Goal: Task Accomplishment & Management: Manage account settings

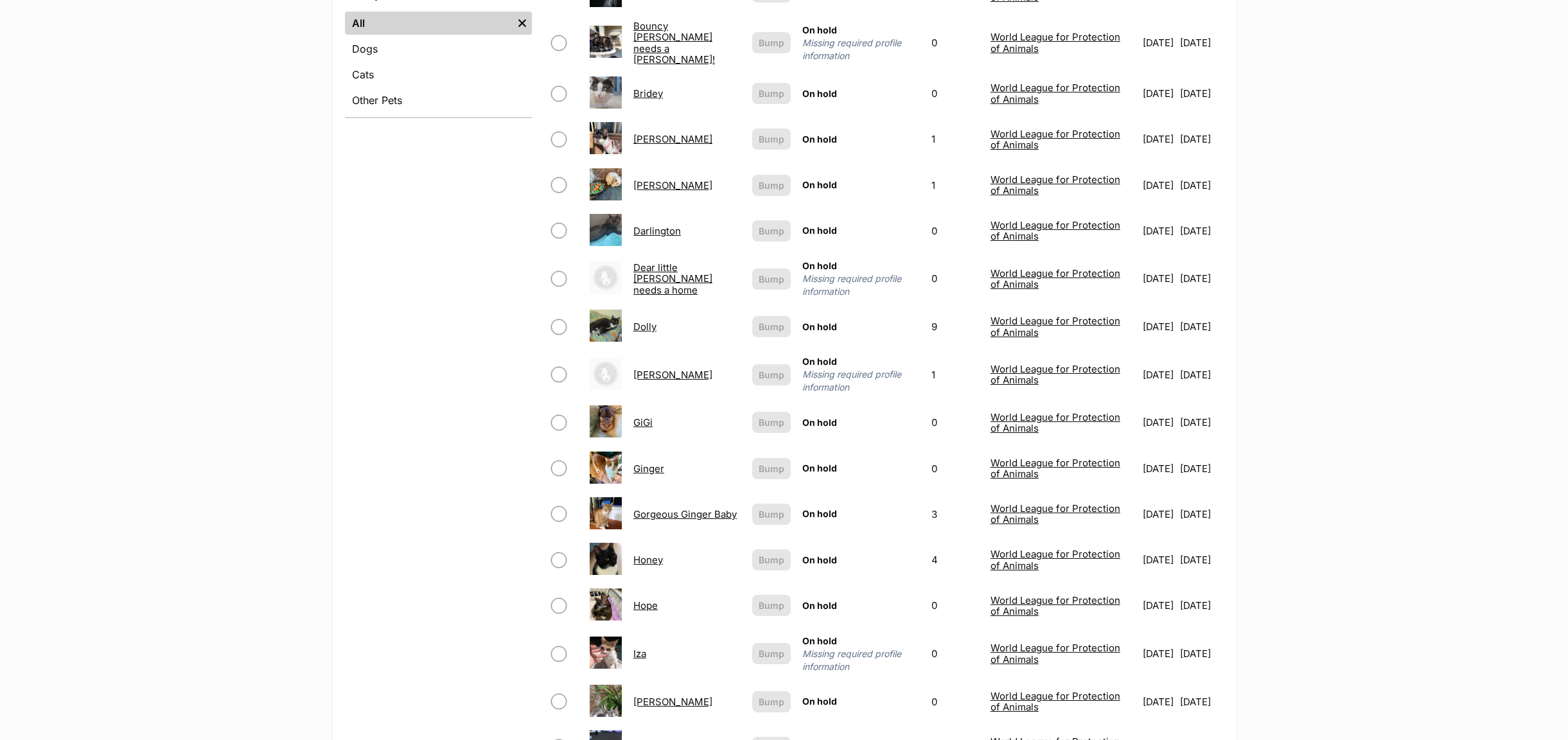
scroll to position [675, 0]
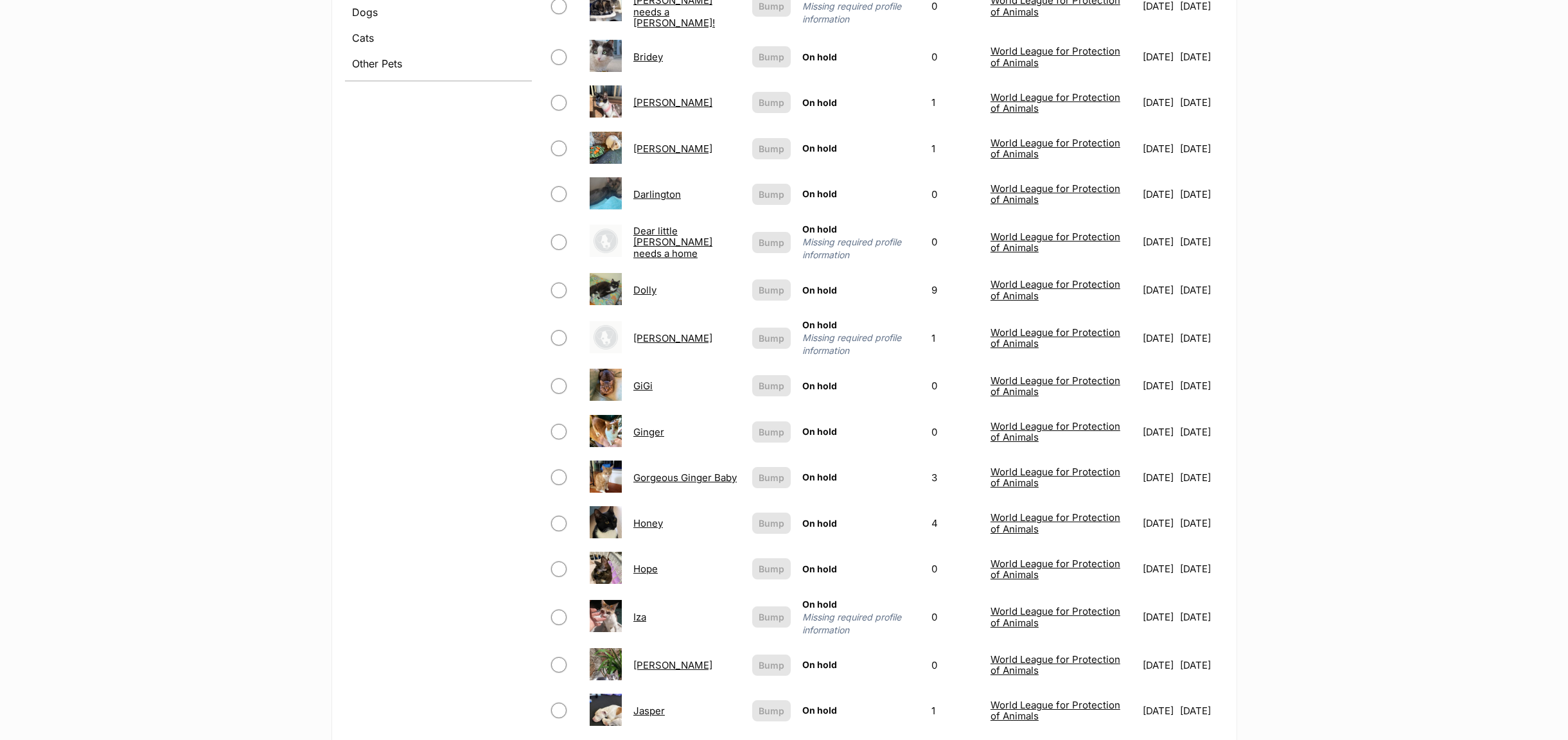
click at [642, 188] on link "Darlington" at bounding box center [657, 194] width 48 height 12
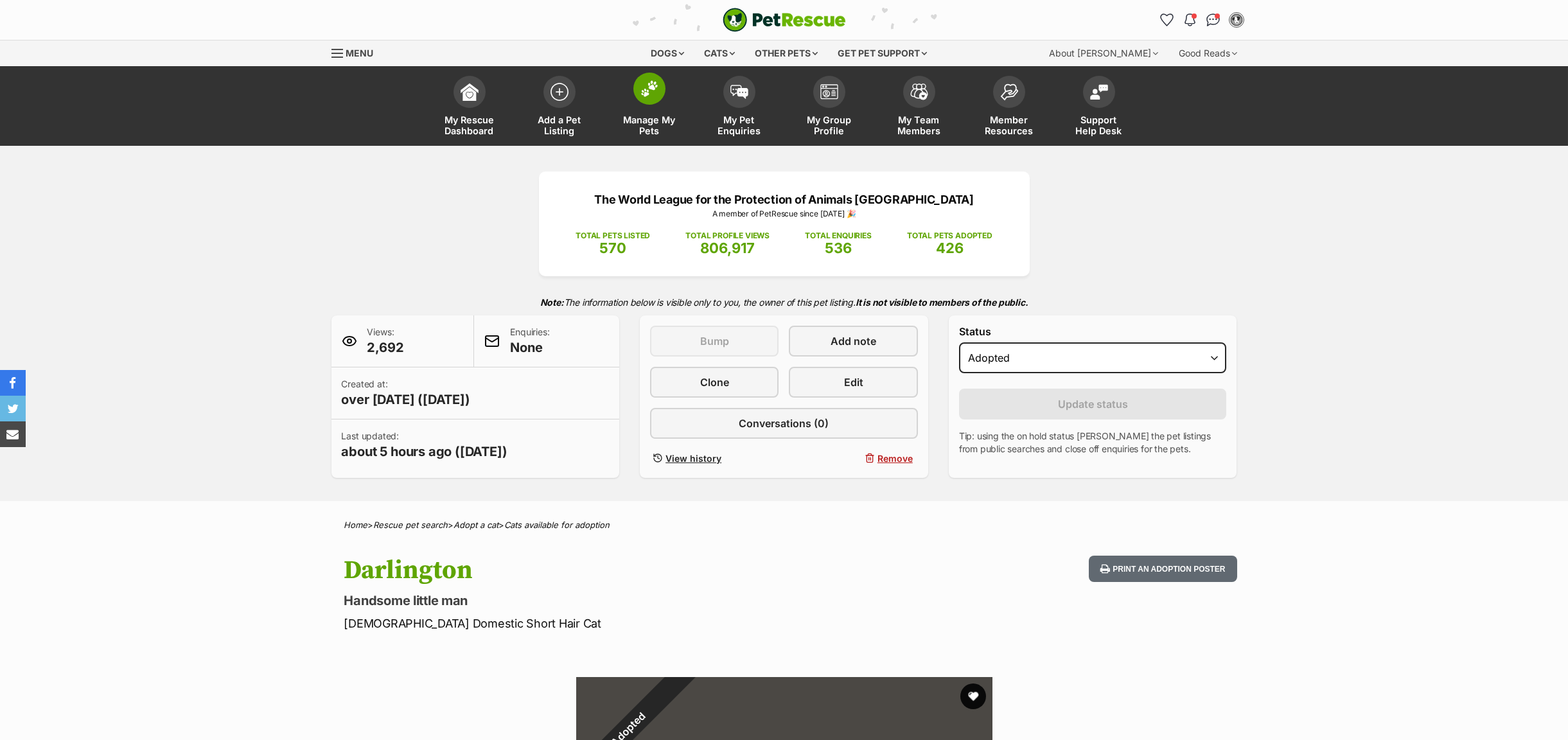
click at [657, 126] on span "Manage My Pets" at bounding box center [649, 125] width 58 height 22
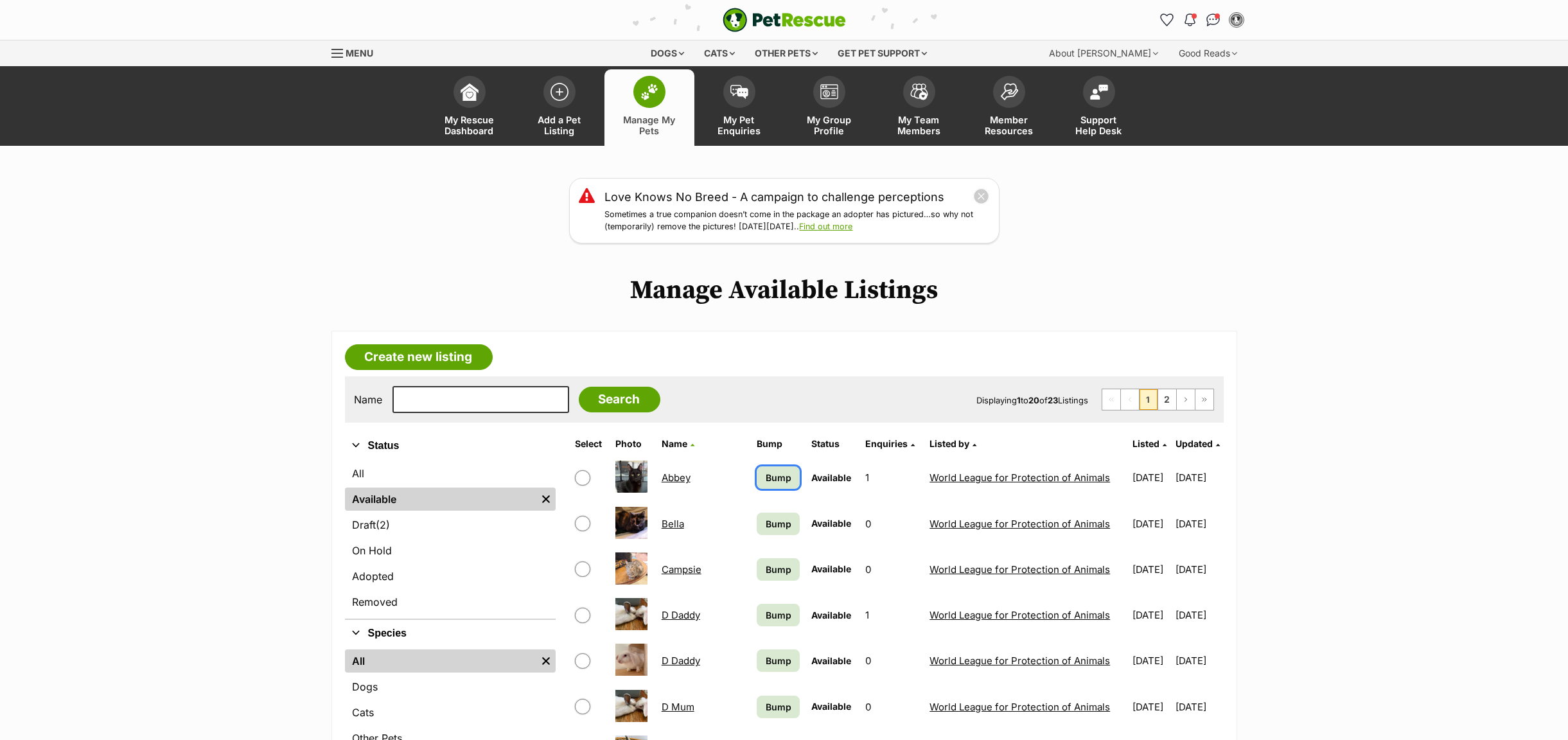
click at [765, 473] on span "Bump" at bounding box center [778, 478] width 26 height 13
click at [765, 616] on span "Bump" at bounding box center [778, 615] width 26 height 13
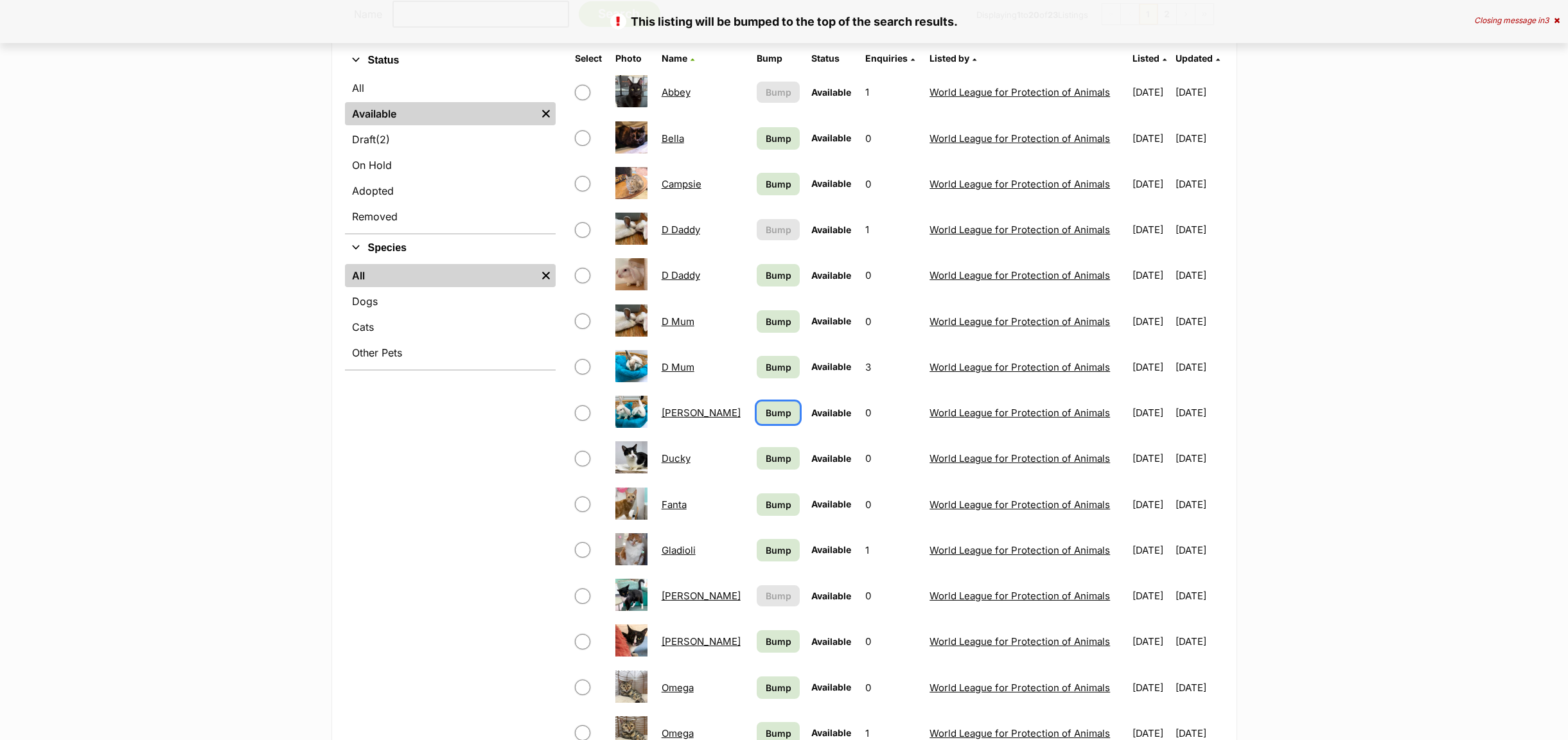
click at [765, 414] on span "Bump" at bounding box center [778, 412] width 26 height 13
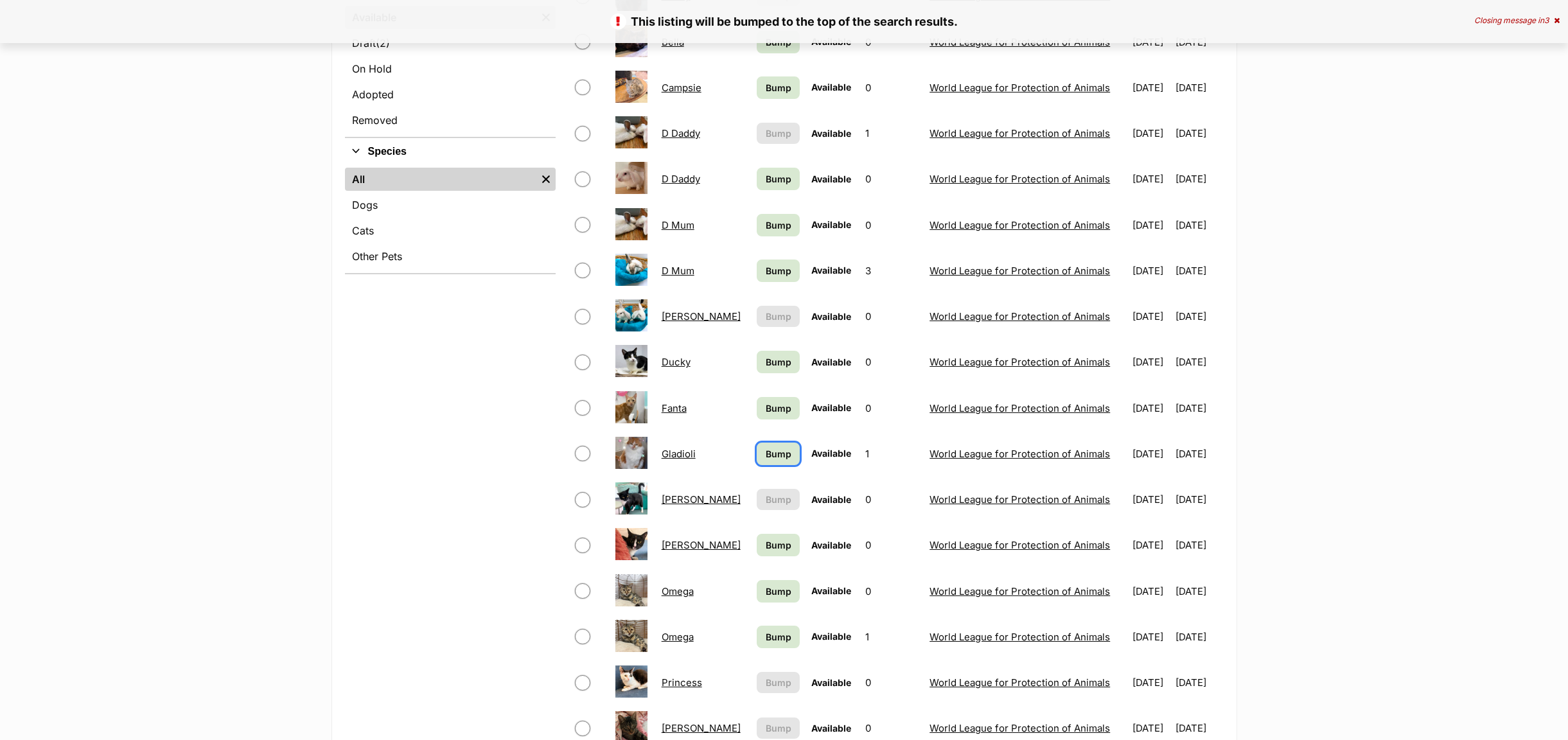
click at [765, 450] on span "Bump" at bounding box center [778, 454] width 26 height 13
click at [765, 414] on span "Bump" at bounding box center [778, 408] width 26 height 13
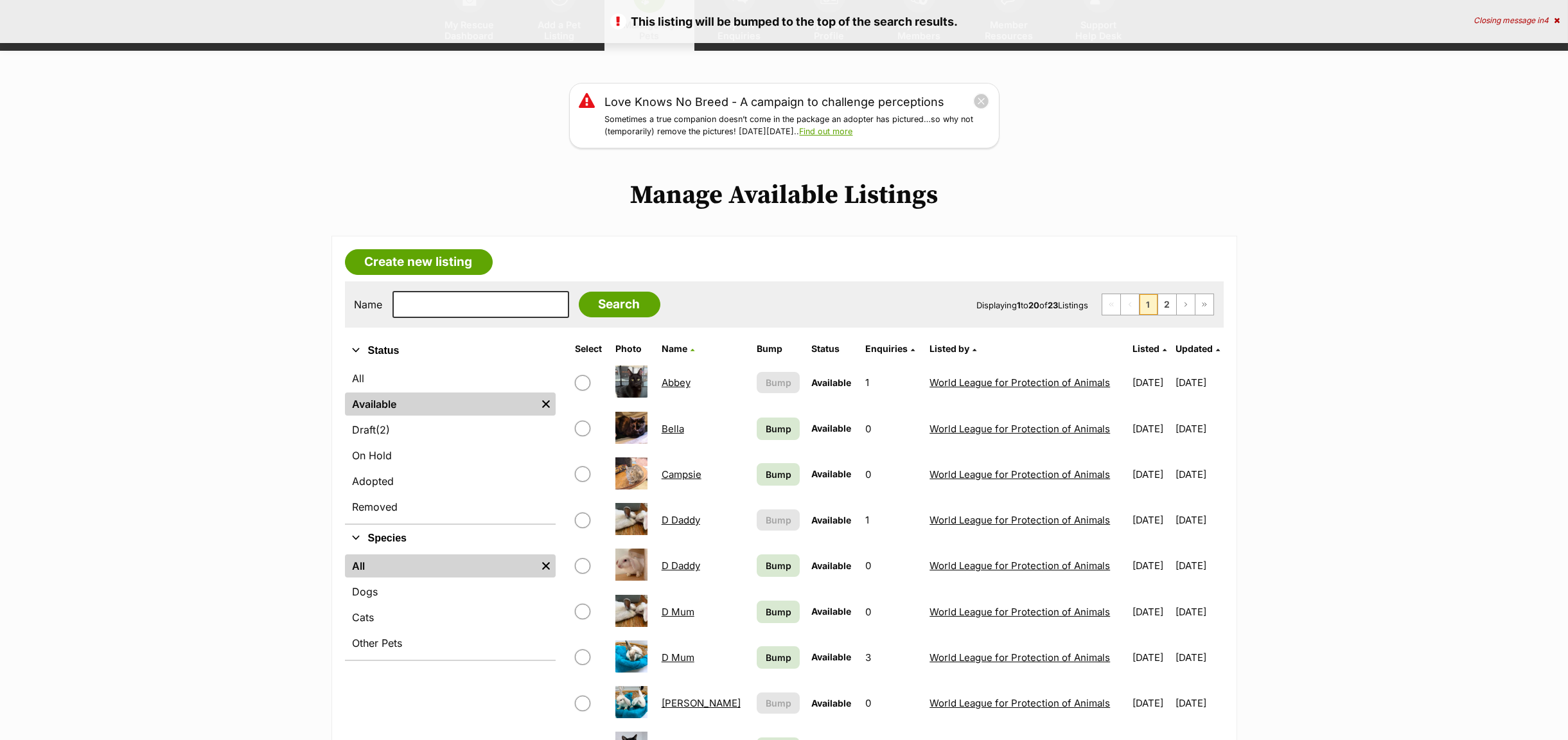
scroll to position [289, 0]
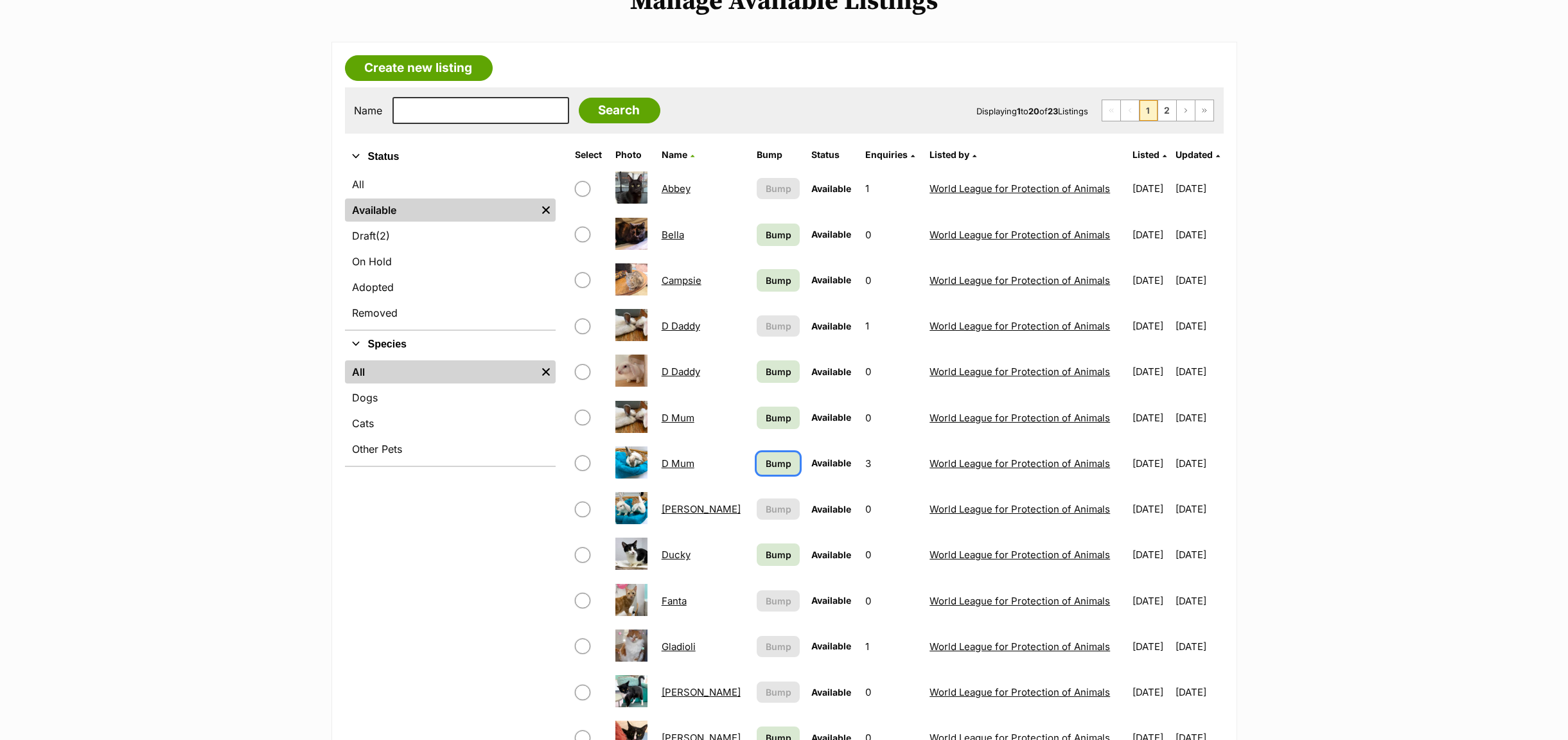
click at [765, 464] on span "Bump" at bounding box center [778, 464] width 26 height 13
click at [765, 561] on span "Bump" at bounding box center [778, 554] width 26 height 13
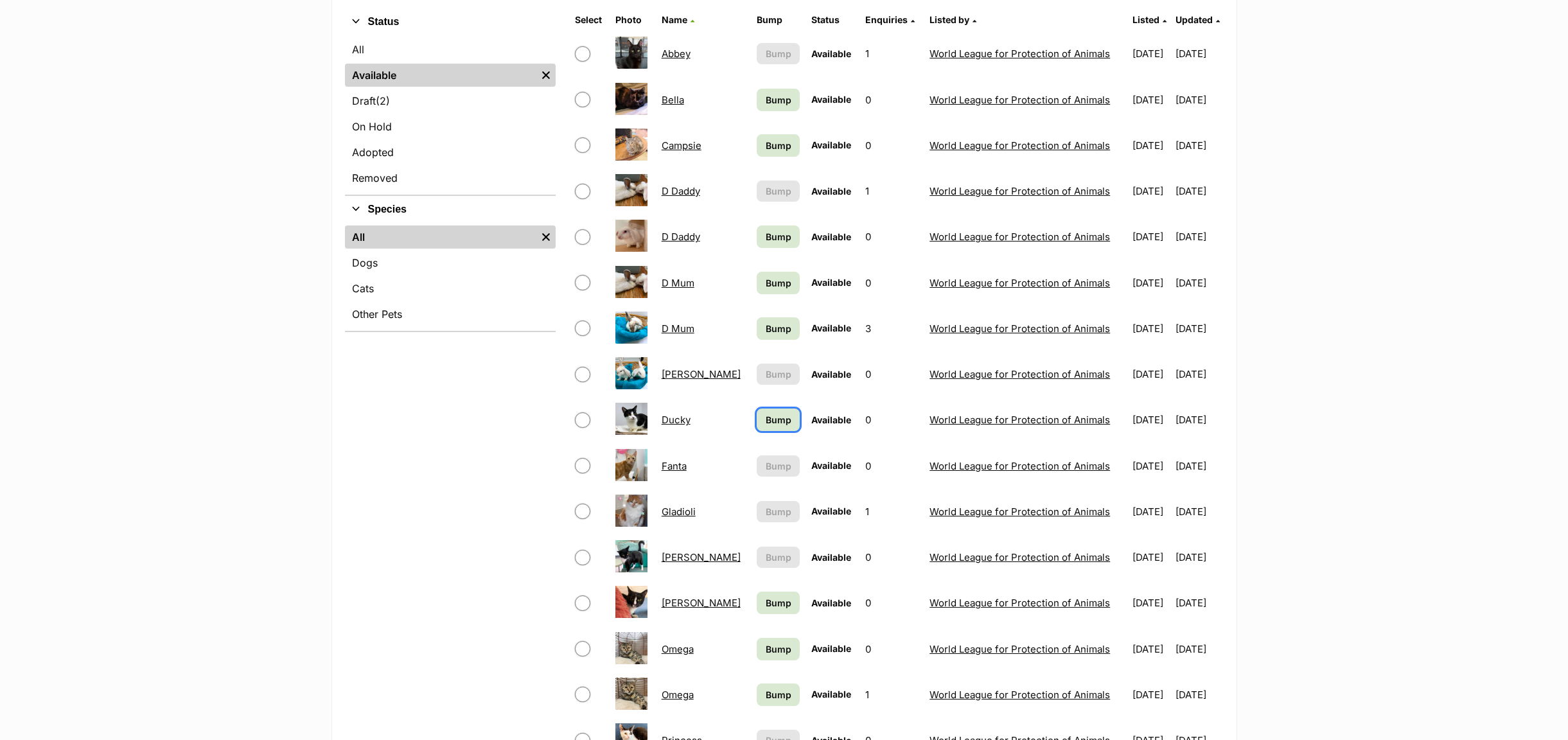
scroll to position [578, 0]
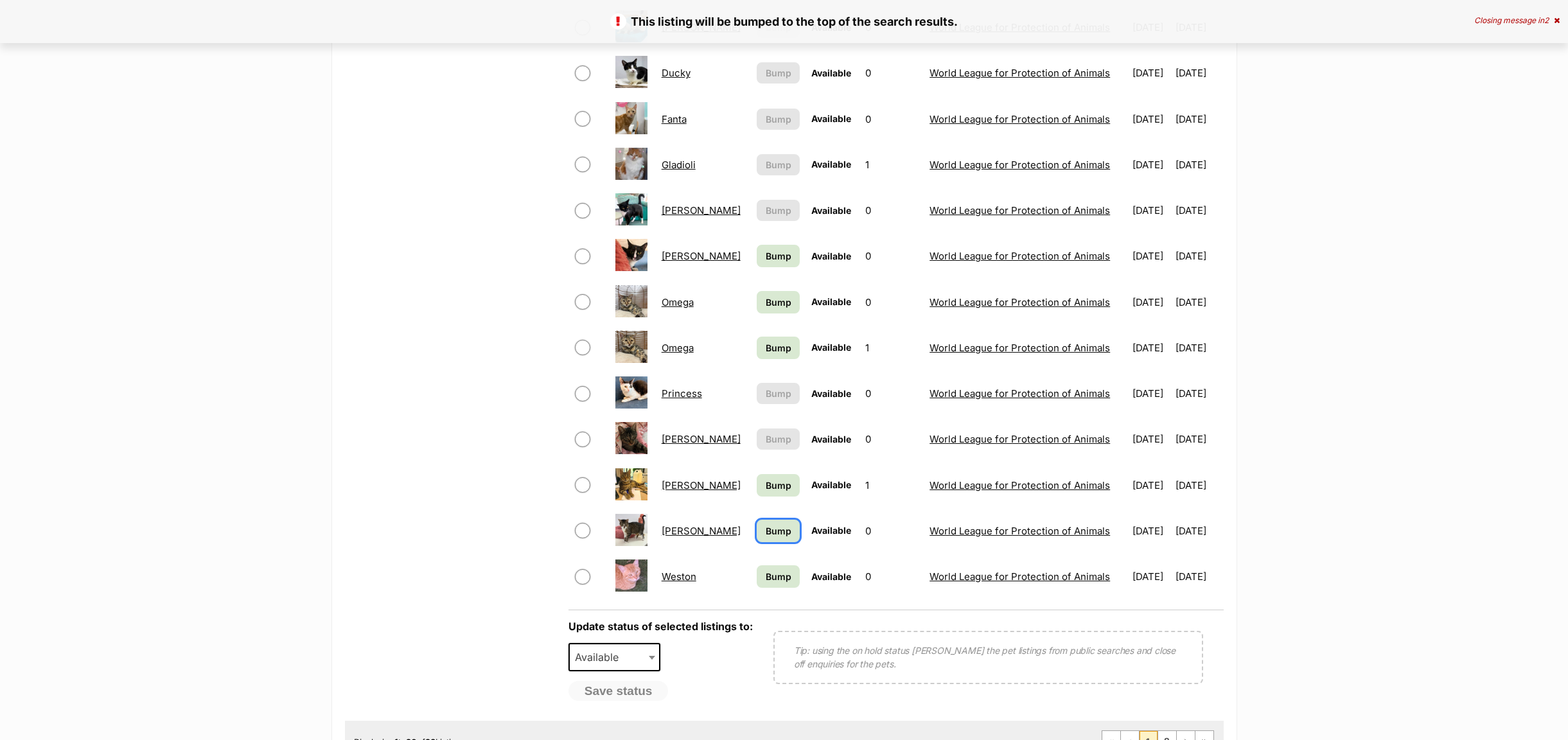
click at [765, 538] on span "Bump" at bounding box center [778, 530] width 26 height 13
click at [765, 492] on span "Bump" at bounding box center [778, 485] width 26 height 13
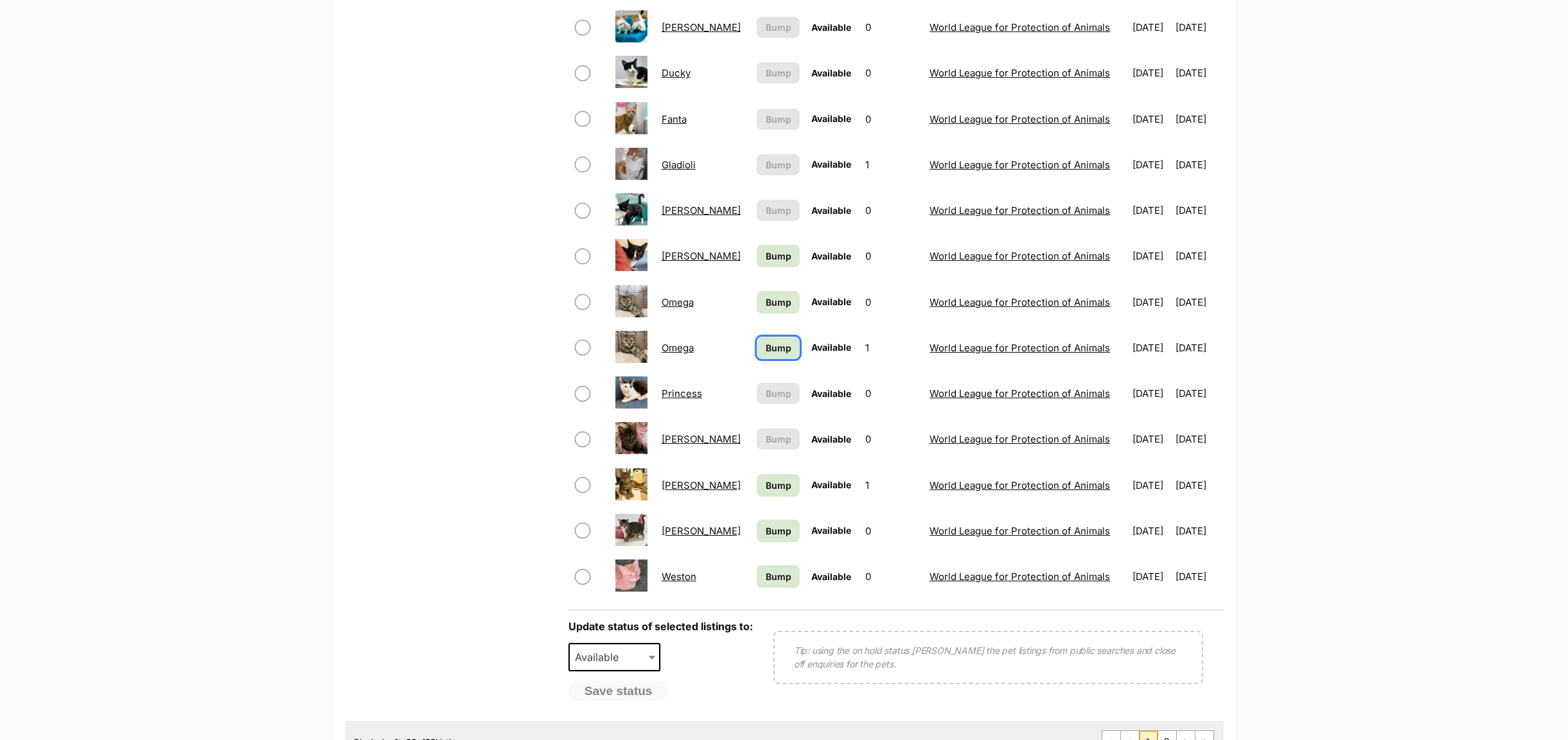
click at [757, 359] on link "Bump" at bounding box center [777, 348] width 42 height 22
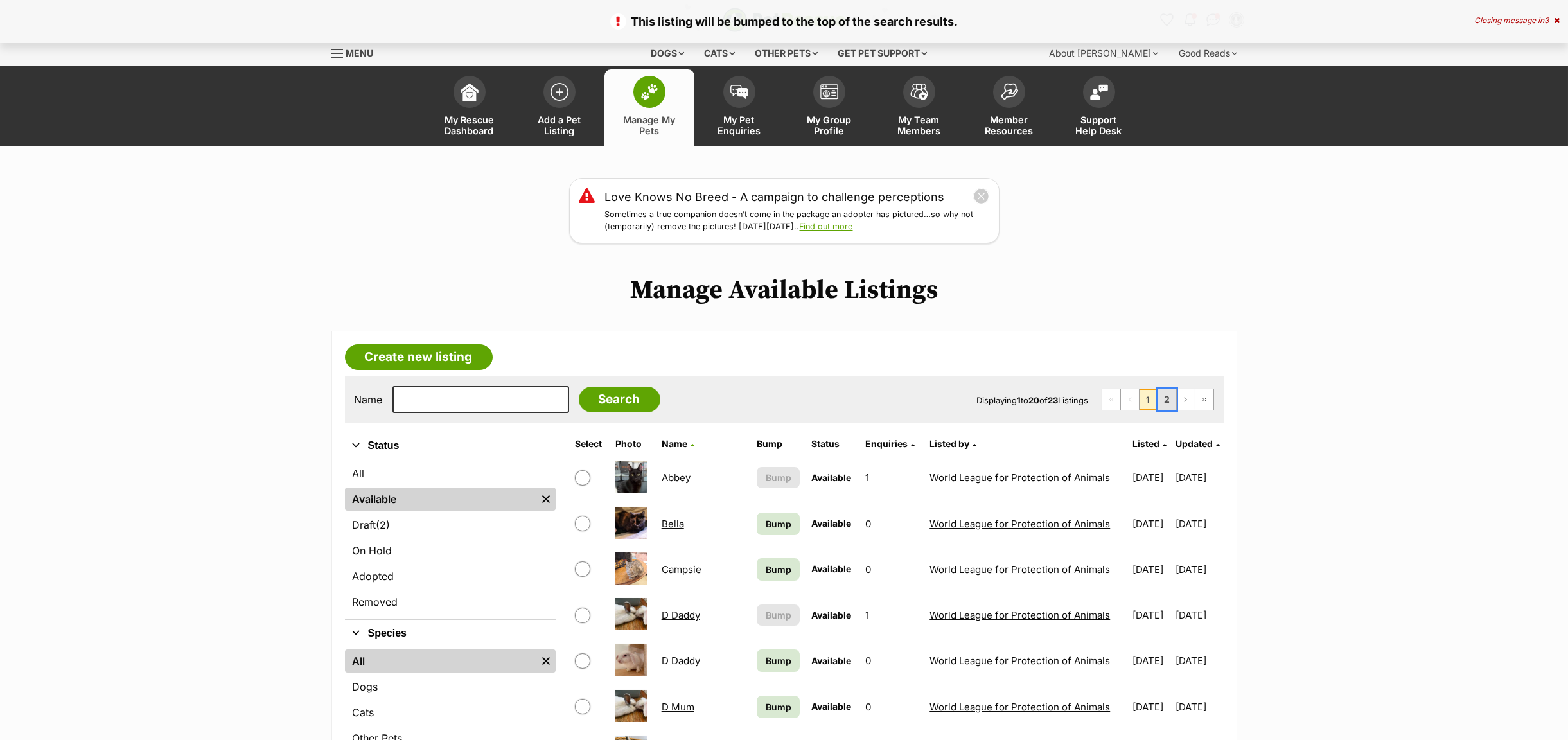
click at [1163, 409] on link "2" at bounding box center [1167, 400] width 18 height 21
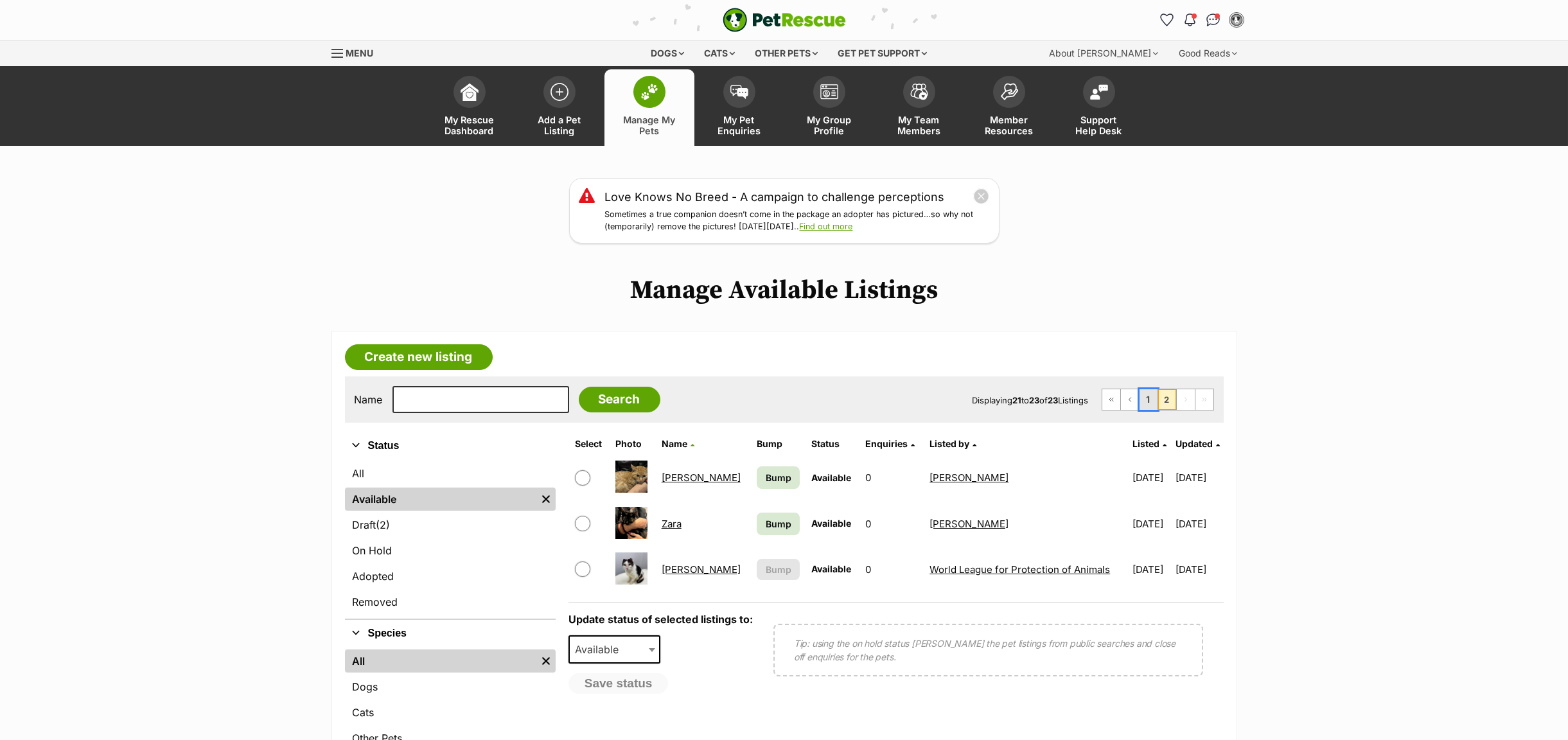
click at [1140, 405] on link "1" at bounding box center [1148, 400] width 18 height 21
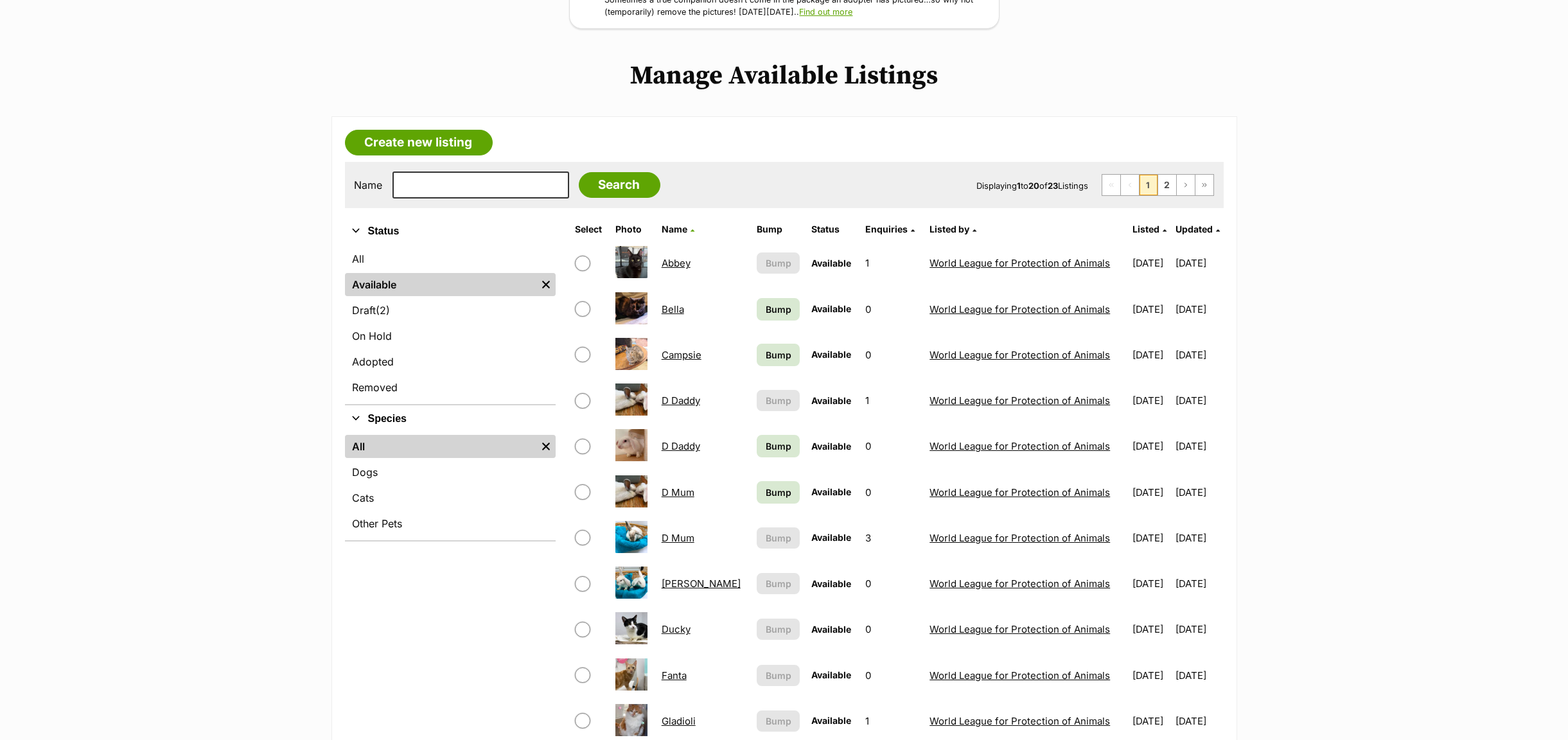
scroll to position [289, 0]
